Goal: Information Seeking & Learning: Learn about a topic

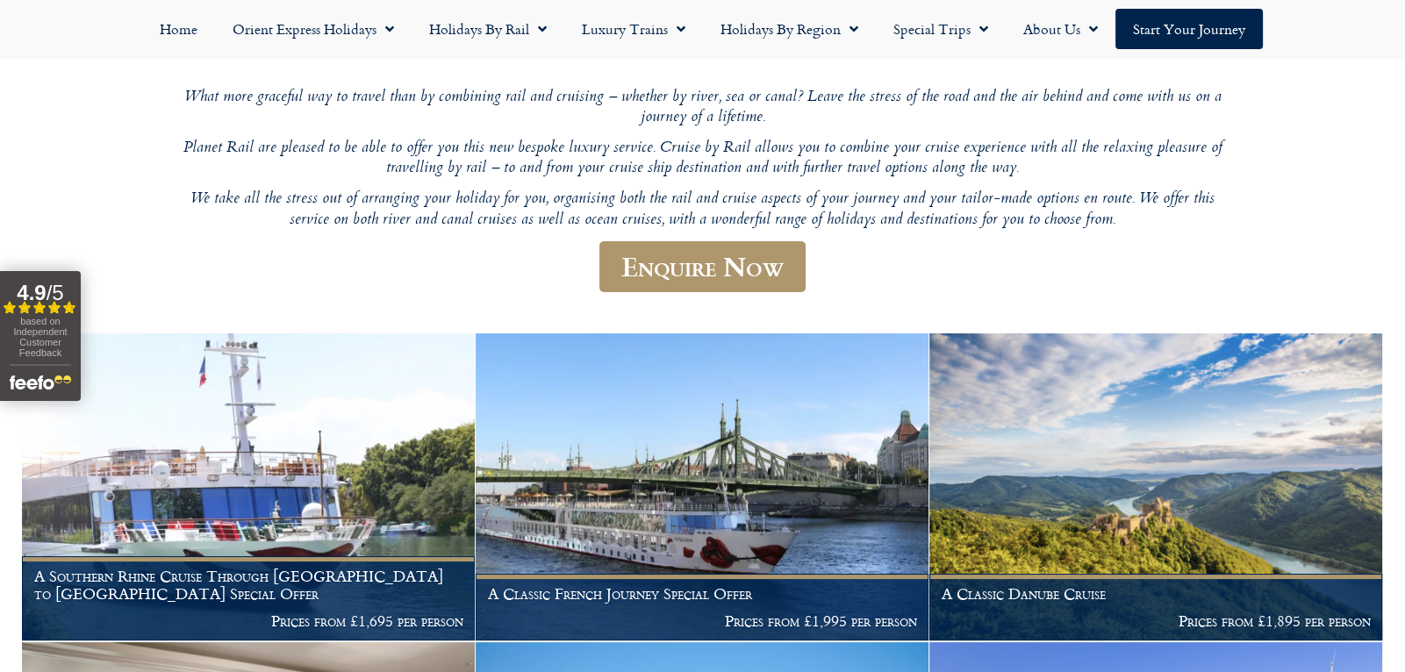
scroll to position [211, 0]
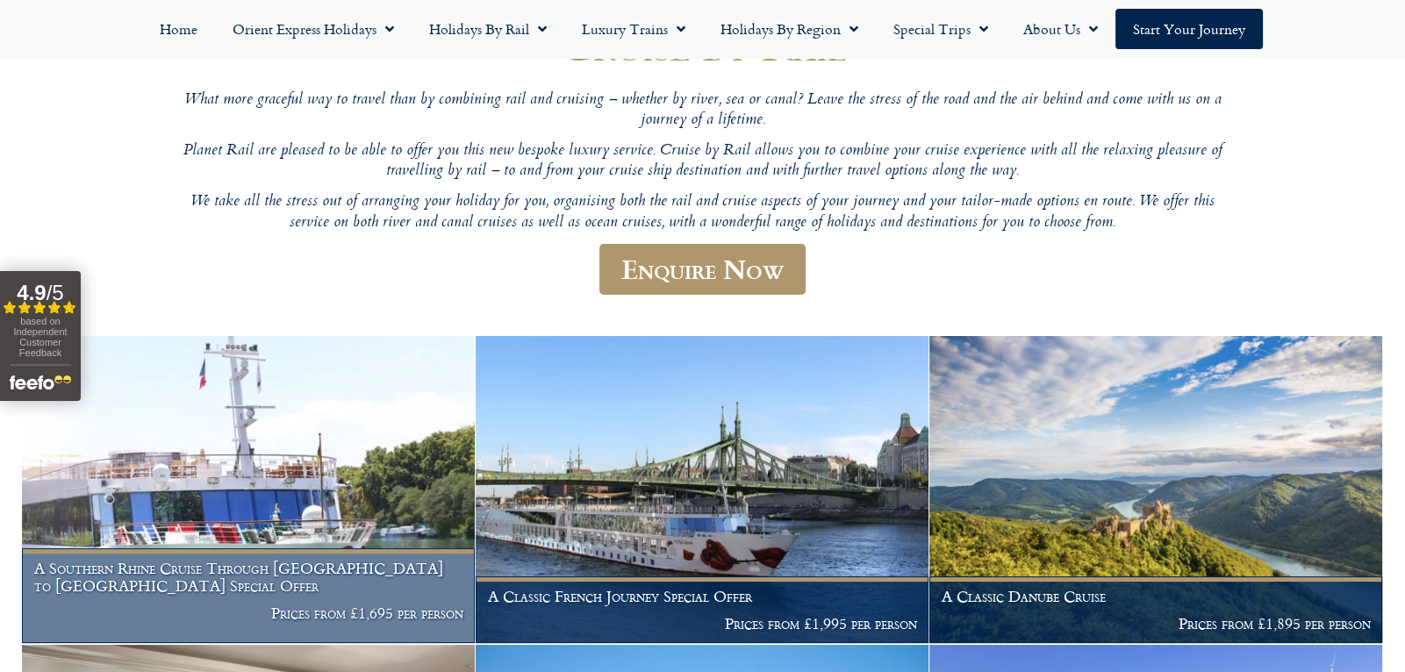
click at [237, 570] on h1 "A Southern Rhine Cruise Through Germany to Switzerland Special Offer" at bounding box center [248, 577] width 429 height 34
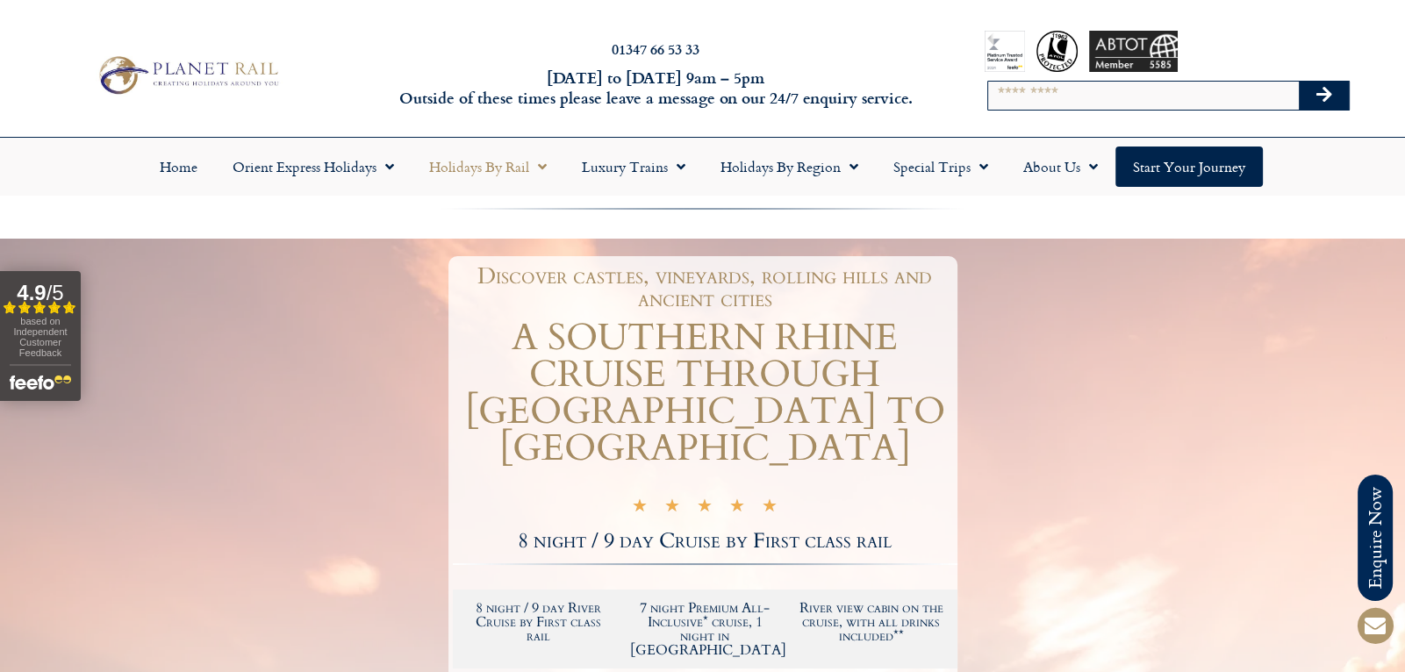
click at [549, 171] on link "Holidays by Rail" at bounding box center [487, 167] width 153 height 40
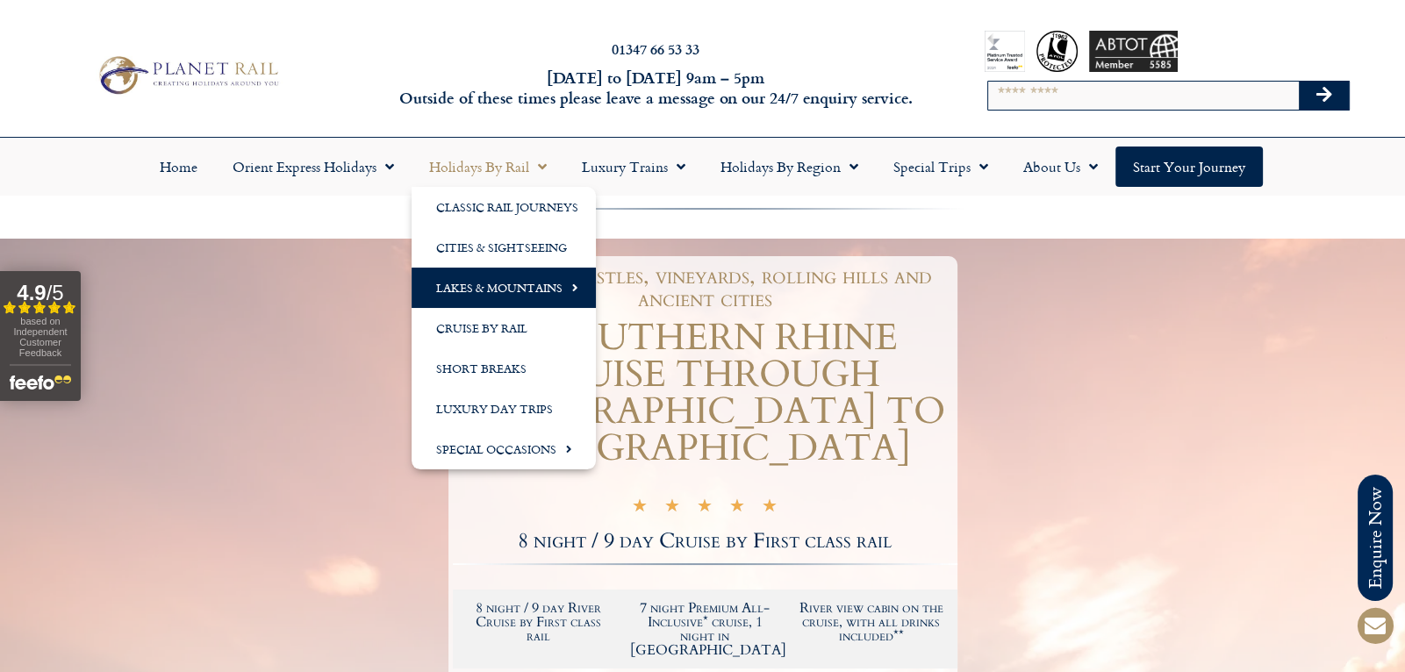
click at [558, 295] on link "Lakes & Mountains" at bounding box center [503, 288] width 184 height 40
click at [842, 174] on span "Menu" at bounding box center [849, 167] width 18 height 32
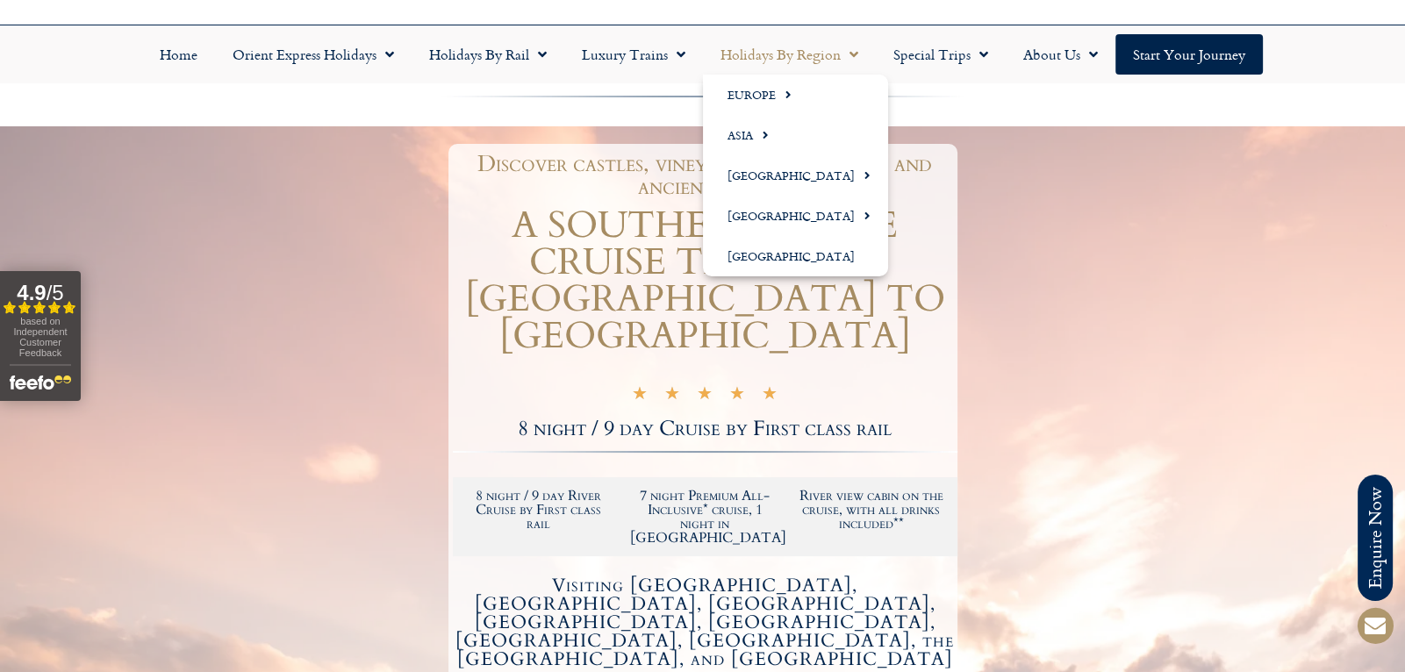
scroll to position [117, 0]
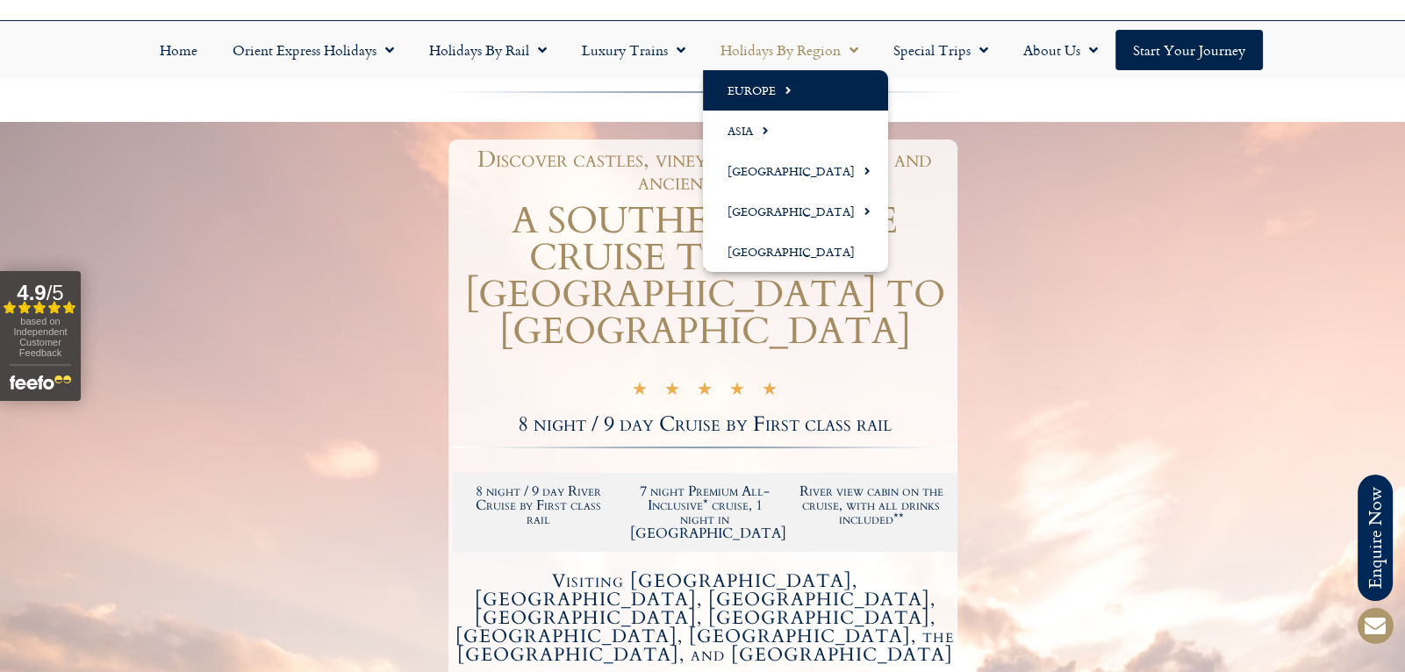
click at [768, 89] on link "Europe" at bounding box center [795, 90] width 185 height 40
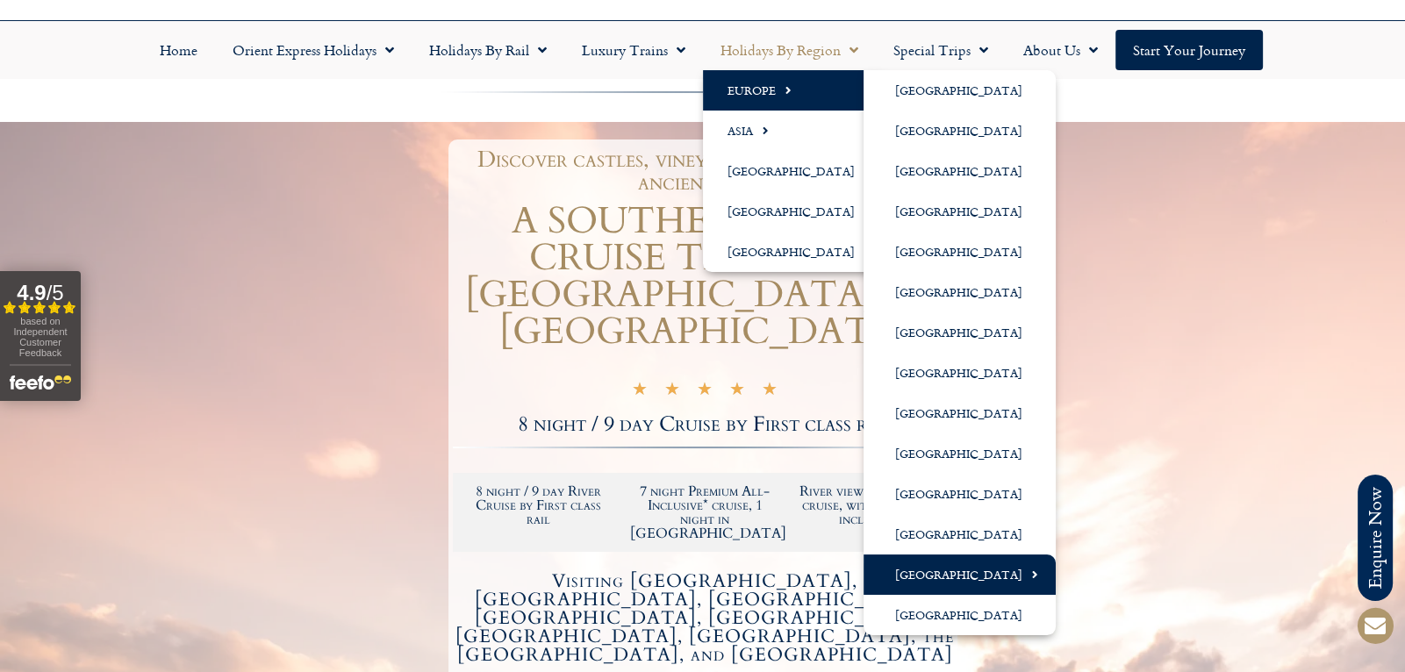
click at [972, 575] on link "[GEOGRAPHIC_DATA]" at bounding box center [959, 574] width 192 height 40
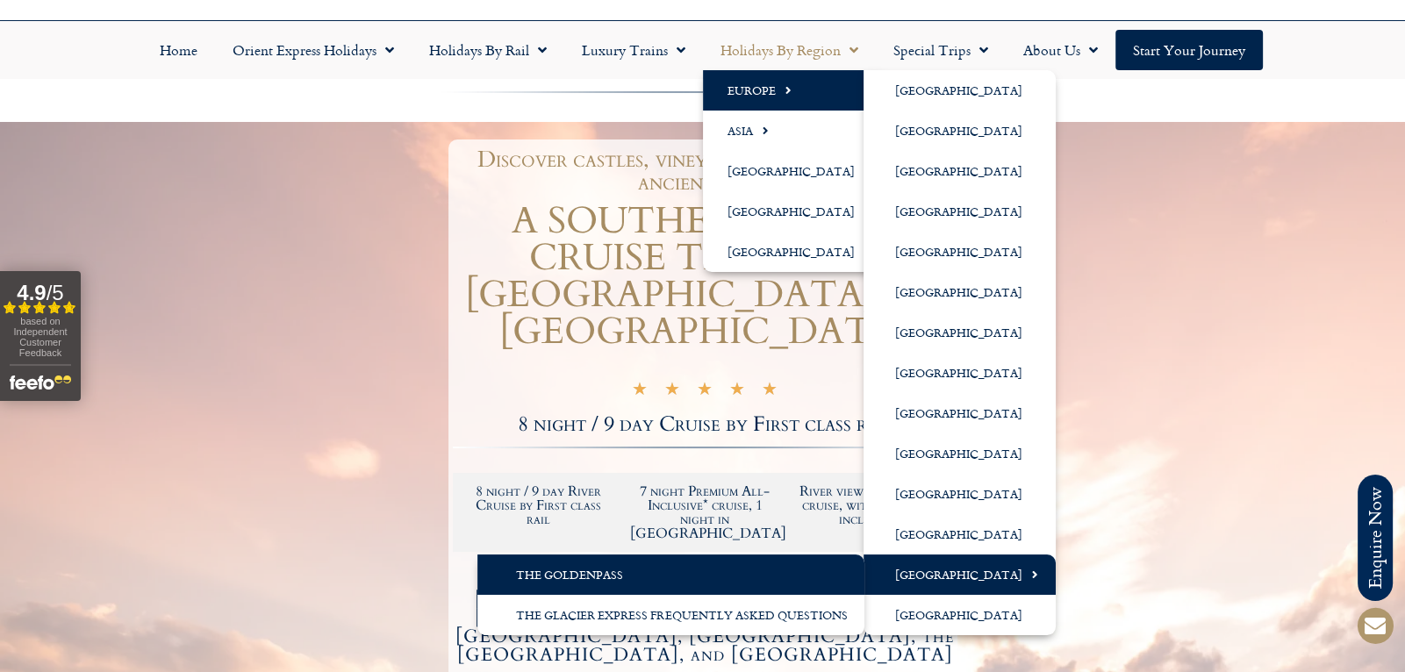
click at [551, 576] on link "The GoldenPass" at bounding box center [670, 574] width 387 height 40
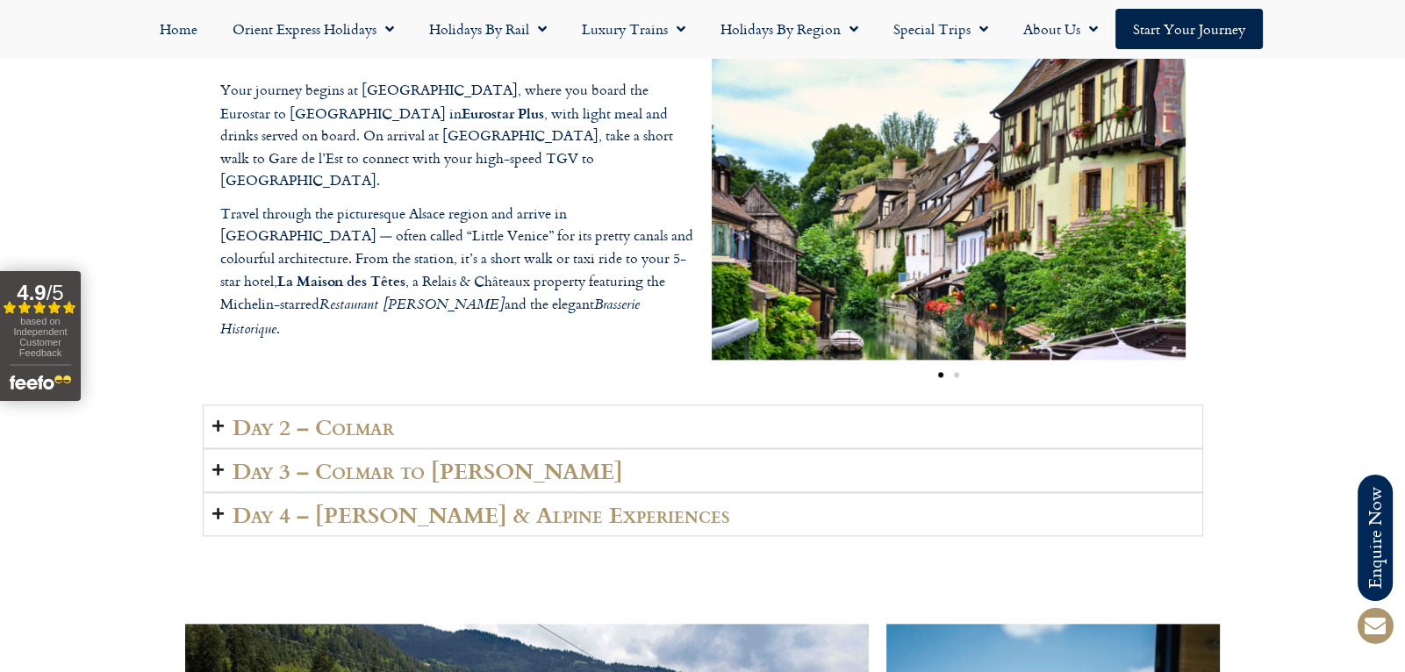
scroll to position [2557, 0]
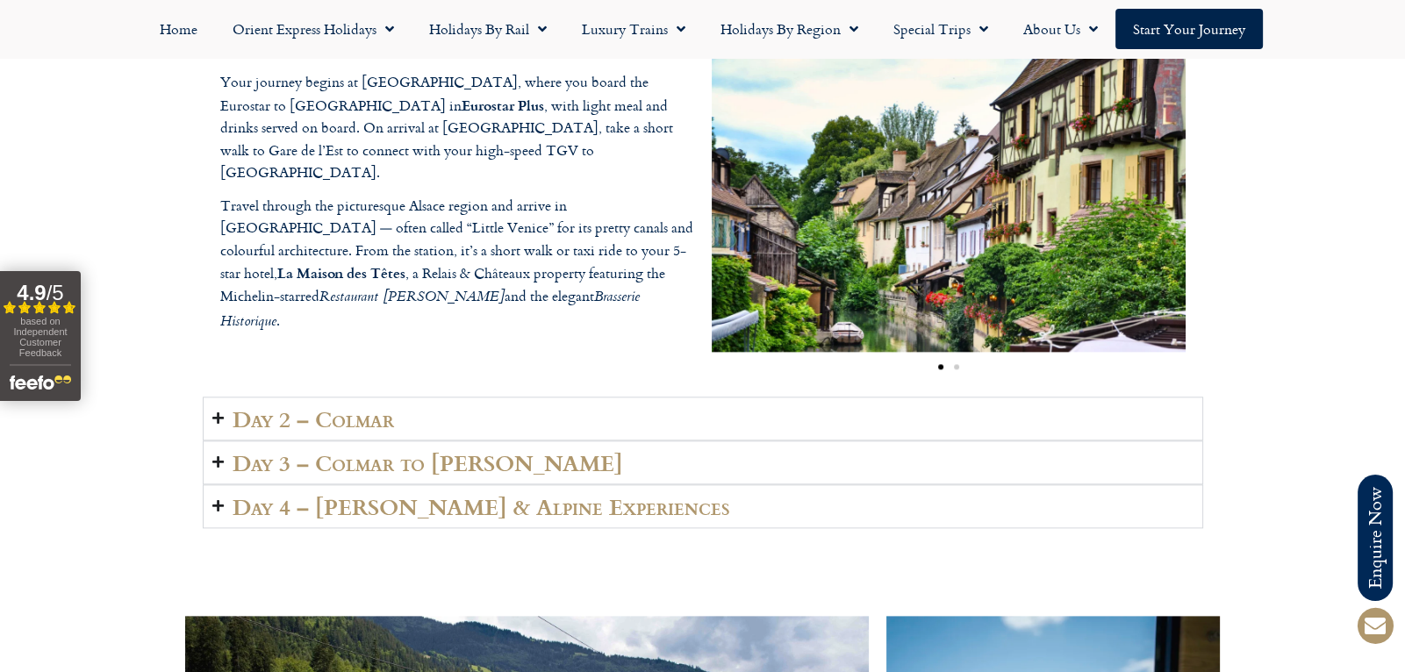
click at [227, 428] on summary "Day 2 – Colmar" at bounding box center [703, 419] width 1000 height 44
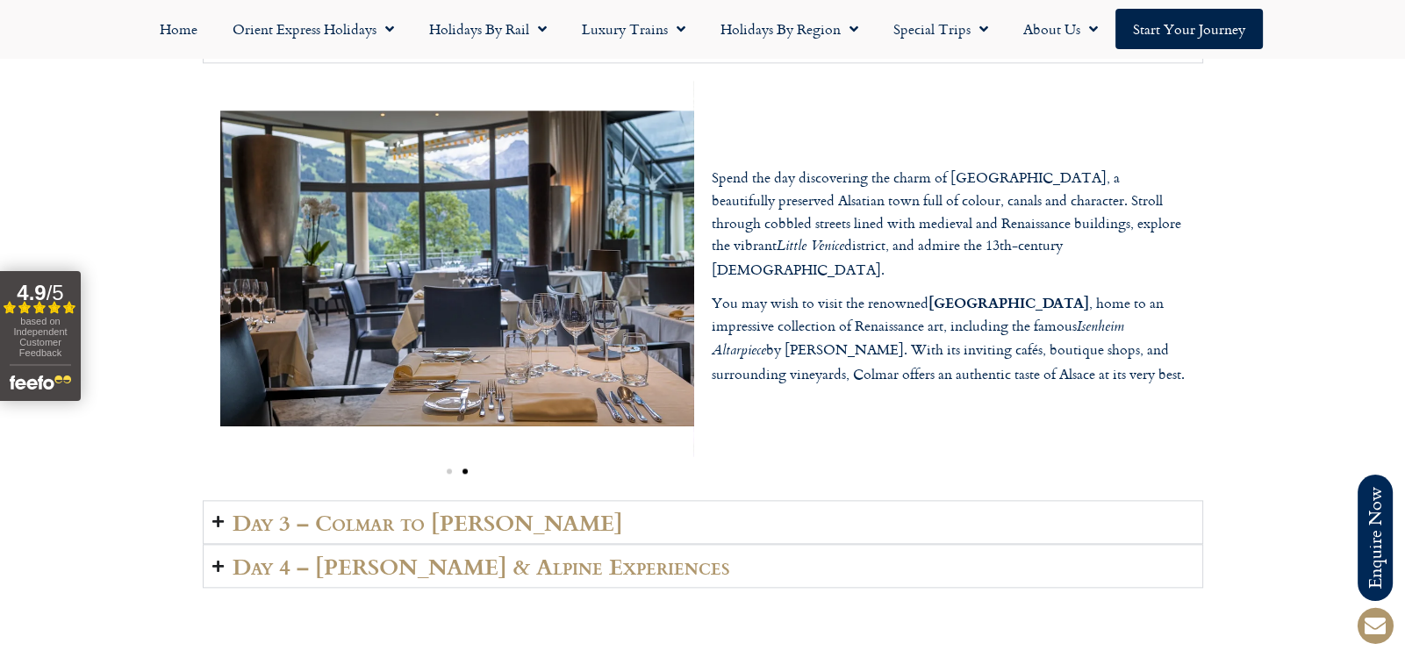
click at [224, 522] on summary "Day 3 – Colmar to [PERSON_NAME]" at bounding box center [703, 522] width 1000 height 44
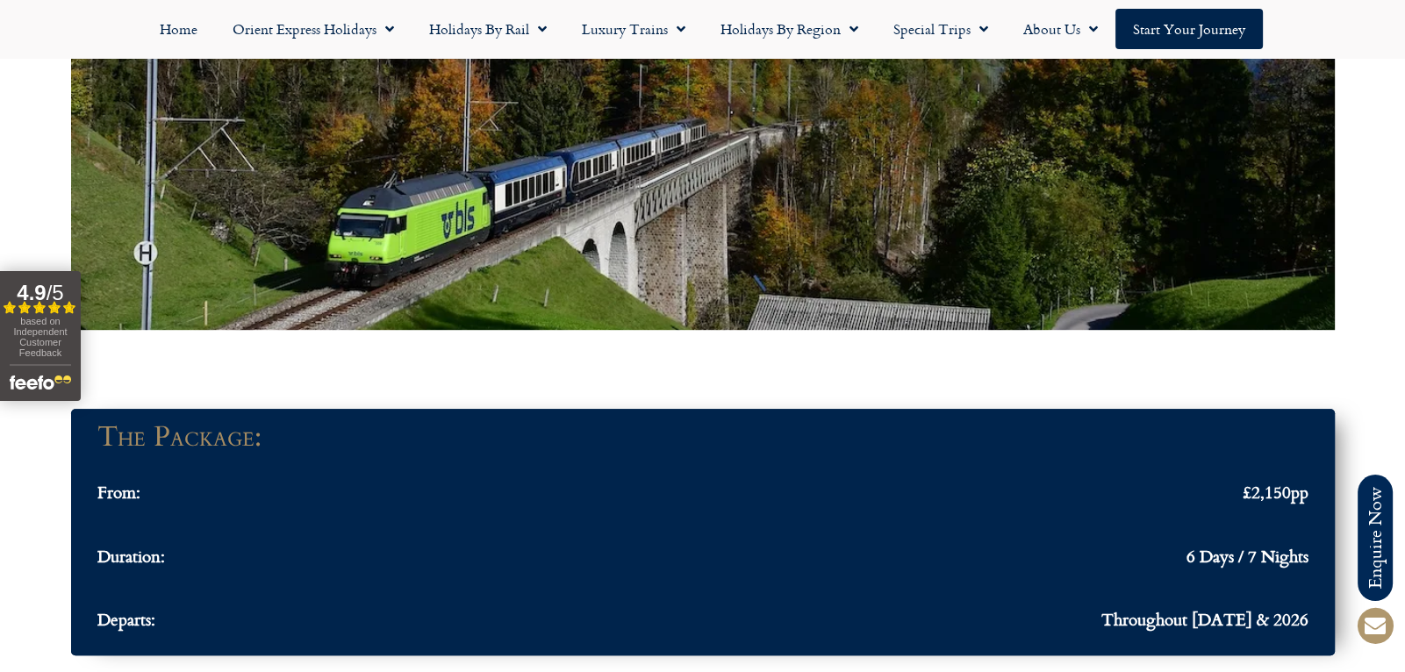
scroll to position [1267, 0]
